Goal: Transaction & Acquisition: Download file/media

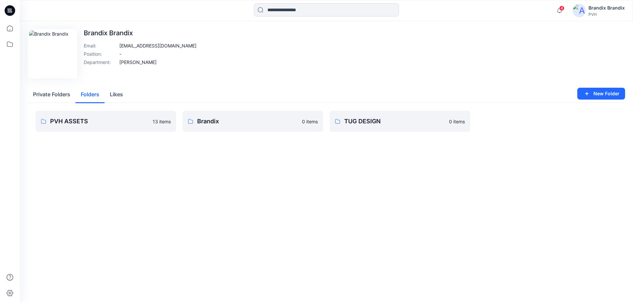
click at [86, 95] on button "Folders" at bounding box center [89, 94] width 29 height 17
click at [272, 120] on p "Brandix" at bounding box center [247, 121] width 101 height 9
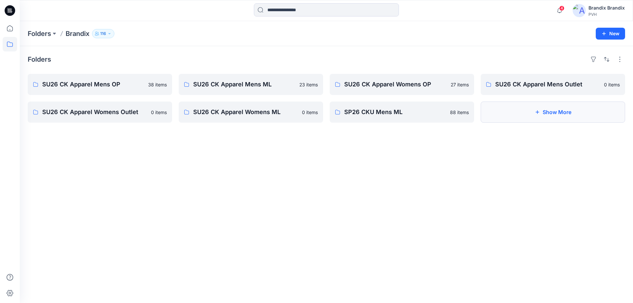
click at [518, 112] on button "Show More" at bounding box center [553, 112] width 144 height 21
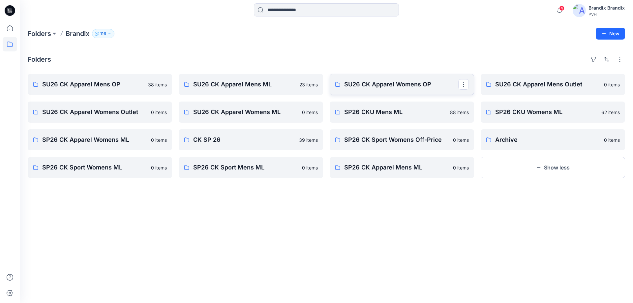
click at [394, 85] on p "SU26 CK Apparel Womens OP" at bounding box center [401, 84] width 114 height 9
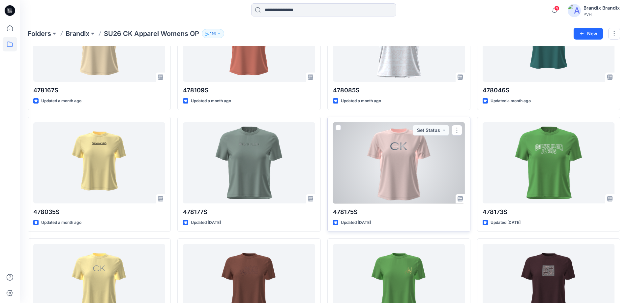
scroll to position [425, 0]
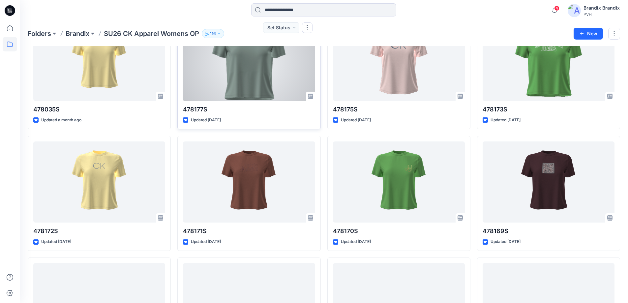
click at [256, 70] on div at bounding box center [249, 60] width 132 height 81
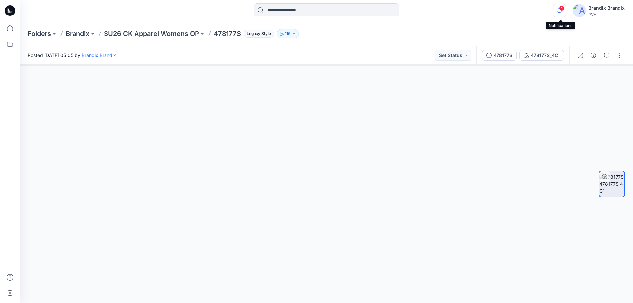
click at [562, 11] on icon "button" at bounding box center [559, 10] width 5 height 4
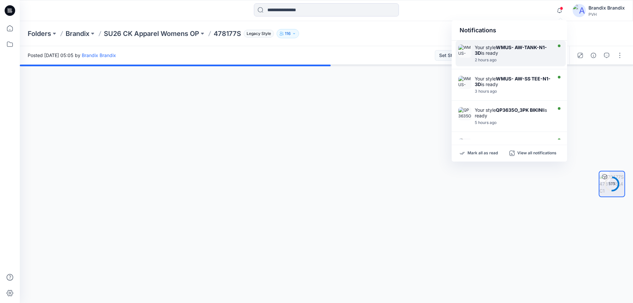
drag, startPoint x: 507, startPoint y: 56, endPoint x: 476, endPoint y: 56, distance: 30.7
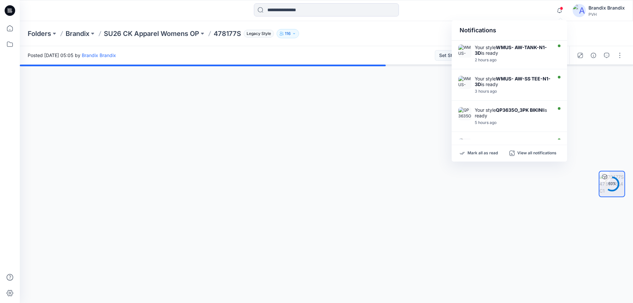
drag, startPoint x: 476, startPoint y: 56, endPoint x: 525, endPoint y: 20, distance: 61.1
click at [525, 20] on div "Notifications Your style WMUS- AW-TANK-N1-3D is ready 2 hours ago Your style WM…" at bounding box center [326, 10] width 613 height 21
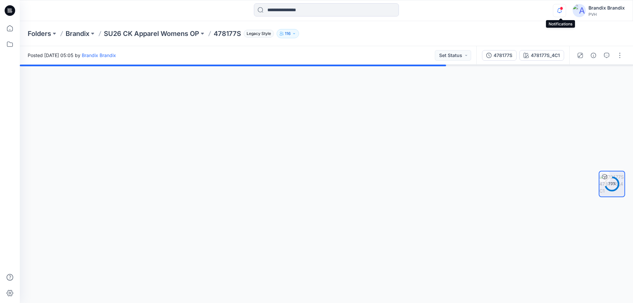
click at [560, 11] on icon "button" at bounding box center [559, 10] width 13 height 13
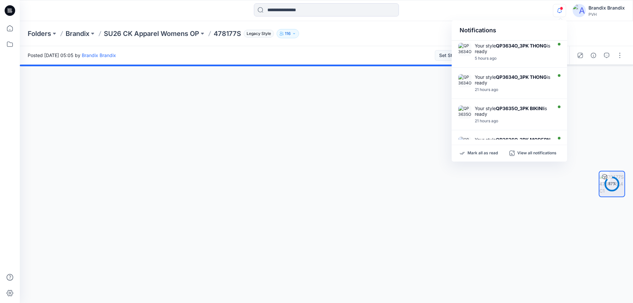
scroll to position [99, 0]
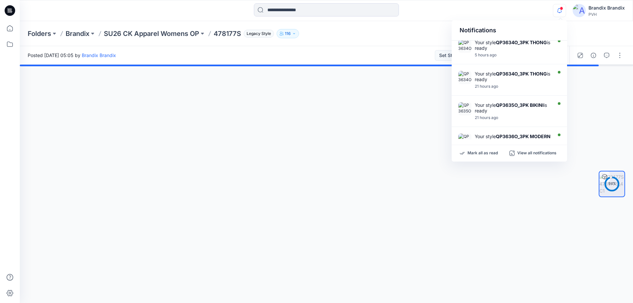
click at [405, 27] on div "Folders Brandix SU26 CK Apparel Womens OP 478177S Legacy Style 116" at bounding box center [326, 33] width 613 height 25
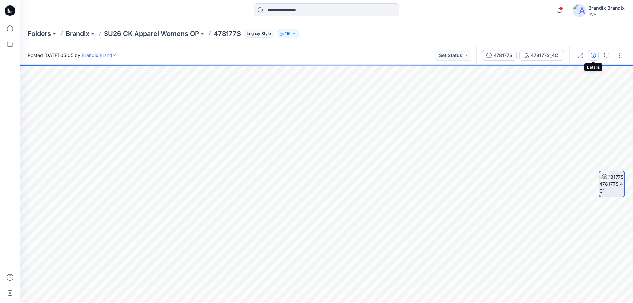
click at [594, 56] on icon "button" at bounding box center [593, 55] width 5 height 5
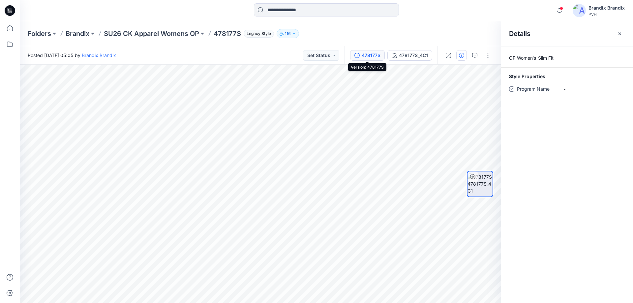
click at [378, 52] on div "478177S" at bounding box center [371, 55] width 19 height 7
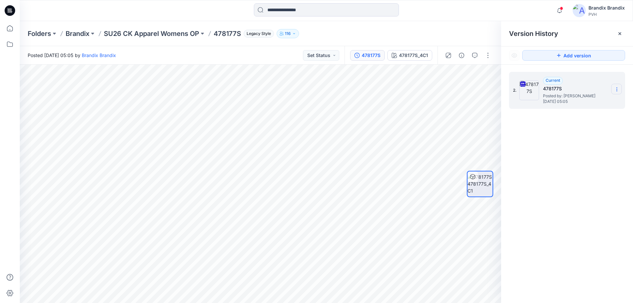
click at [613, 90] on section at bounding box center [616, 89] width 11 height 11
click at [599, 102] on span "Download Source BW File" at bounding box center [583, 102] width 55 height 8
click at [618, 33] on icon at bounding box center [619, 33] width 5 height 5
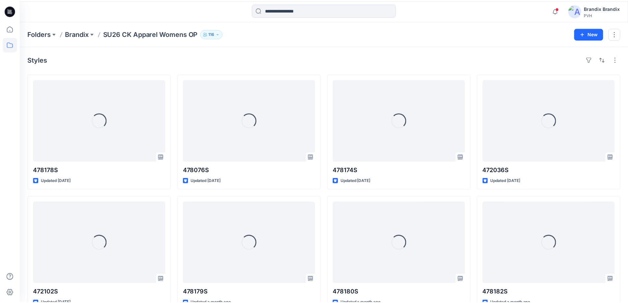
scroll to position [425, 0]
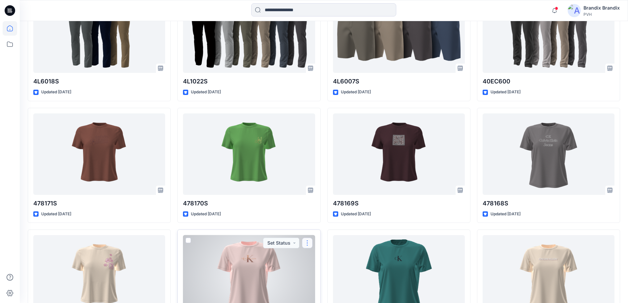
scroll to position [3233, 0]
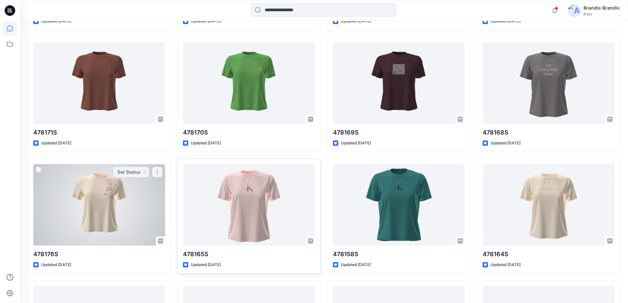
click at [47, 186] on div at bounding box center [99, 204] width 132 height 81
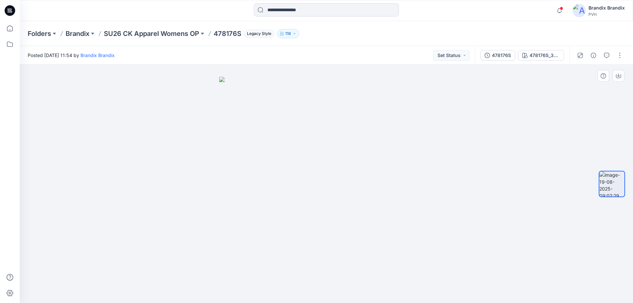
drag, startPoint x: 367, startPoint y: 142, endPoint x: 355, endPoint y: 160, distance: 21.4
click at [355, 160] on img at bounding box center [326, 190] width 214 height 226
click at [496, 55] on div "478176S" at bounding box center [501, 55] width 19 height 7
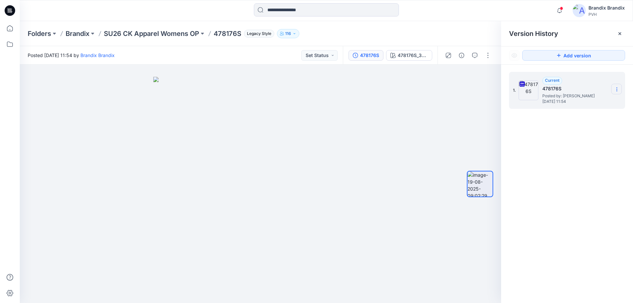
click at [619, 88] on icon at bounding box center [616, 89] width 5 height 5
click at [590, 102] on span "Download Source BW File" at bounding box center [583, 102] width 55 height 8
